Goal: Information Seeking & Learning: Find contact information

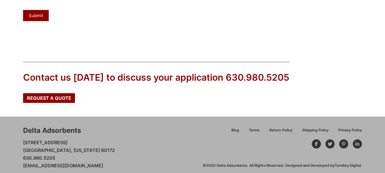
scroll to position [316, 0]
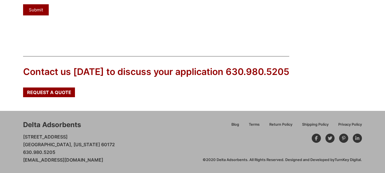
drag, startPoint x: 21, startPoint y: 124, endPoint x: 135, endPoint y: 131, distance: 114.9
click at [96, 124] on div "Delta Adsorbents [STREET_ADDRESS] [GEOGRAPHIC_DATA][US_STATE]5205 [EMAIL_ADDRES…" at bounding box center [192, 142] width 385 height 62
click at [121, 123] on div "Delta Adsorbents [STREET_ADDRESS] [GEOGRAPHIC_DATA][US_STATE]5205 [EMAIL_ADDRES…" at bounding box center [113, 142] width 180 height 44
drag, startPoint x: 37, startPoint y: 122, endPoint x: 92, endPoint y: 121, distance: 54.8
click at [92, 121] on div "Delta Adsorbents [STREET_ADDRESS] [GEOGRAPHIC_DATA][US_STATE]5205 [EMAIL_ADDRES…" at bounding box center [113, 142] width 180 height 44
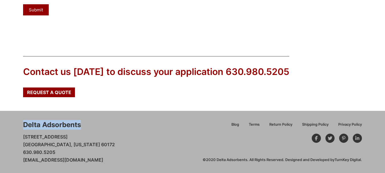
copy div "Delta Adsorbents"
click at [314, 136] on div at bounding box center [316, 138] width 9 height 9
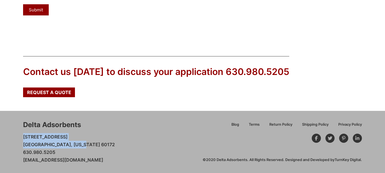
drag, startPoint x: 24, startPoint y: 135, endPoint x: 84, endPoint y: 145, distance: 61.4
click at [84, 145] on p "[STREET_ADDRESS] [GEOGRAPHIC_DATA][US_STATE]5205 [EMAIL_ADDRESS][DOMAIN_NAME]" at bounding box center [69, 148] width 92 height 31
copy p "[STREET_ADDRESS] [GEOGRAPHIC_DATA], [US_STATE][GEOGRAPHIC_DATA]"
drag, startPoint x: 19, startPoint y: 153, endPoint x: 60, endPoint y: 153, distance: 41.6
click at [60, 153] on div "Delta Adsorbents [STREET_ADDRESS] [GEOGRAPHIC_DATA][US_STATE]5205 [EMAIL_ADDRES…" at bounding box center [192, 142] width 385 height 62
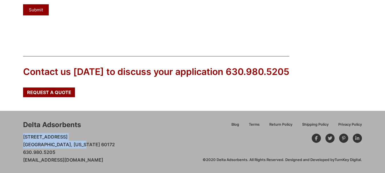
copy p "630.980.5205"
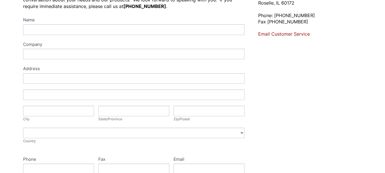
scroll to position [31, 0]
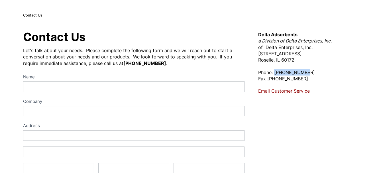
drag, startPoint x: 309, startPoint y: 72, endPoint x: 275, endPoint y: 72, distance: 33.6
click at [275, 72] on p "Phone: [PHONE_NUMBER] Fax [PHONE_NUMBER]" at bounding box center [310, 75] width 104 height 13
copy p "[PHONE_NUMBER]"
drag, startPoint x: 301, startPoint y: 78, endPoint x: 268, endPoint y: 79, distance: 33.1
click at [268, 79] on p "Phone: [PHONE_NUMBER] Fax [PHONE_NUMBER]" at bounding box center [310, 75] width 104 height 13
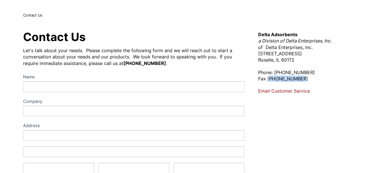
copy p "[PHONE_NUMBER]"
drag, startPoint x: 258, startPoint y: 40, endPoint x: 317, endPoint y: 58, distance: 61.7
click at [317, 58] on p "Delta Adsorbents a Division of Delta Enterprises, Inc. of Delta Enterprises, In…" at bounding box center [310, 47] width 104 height 32
copy p "a Division of Delta Enterprises, Inc. of Delta Enterprises, Inc. [STREET_ADDRES…"
